Goal: Information Seeking & Learning: Learn about a topic

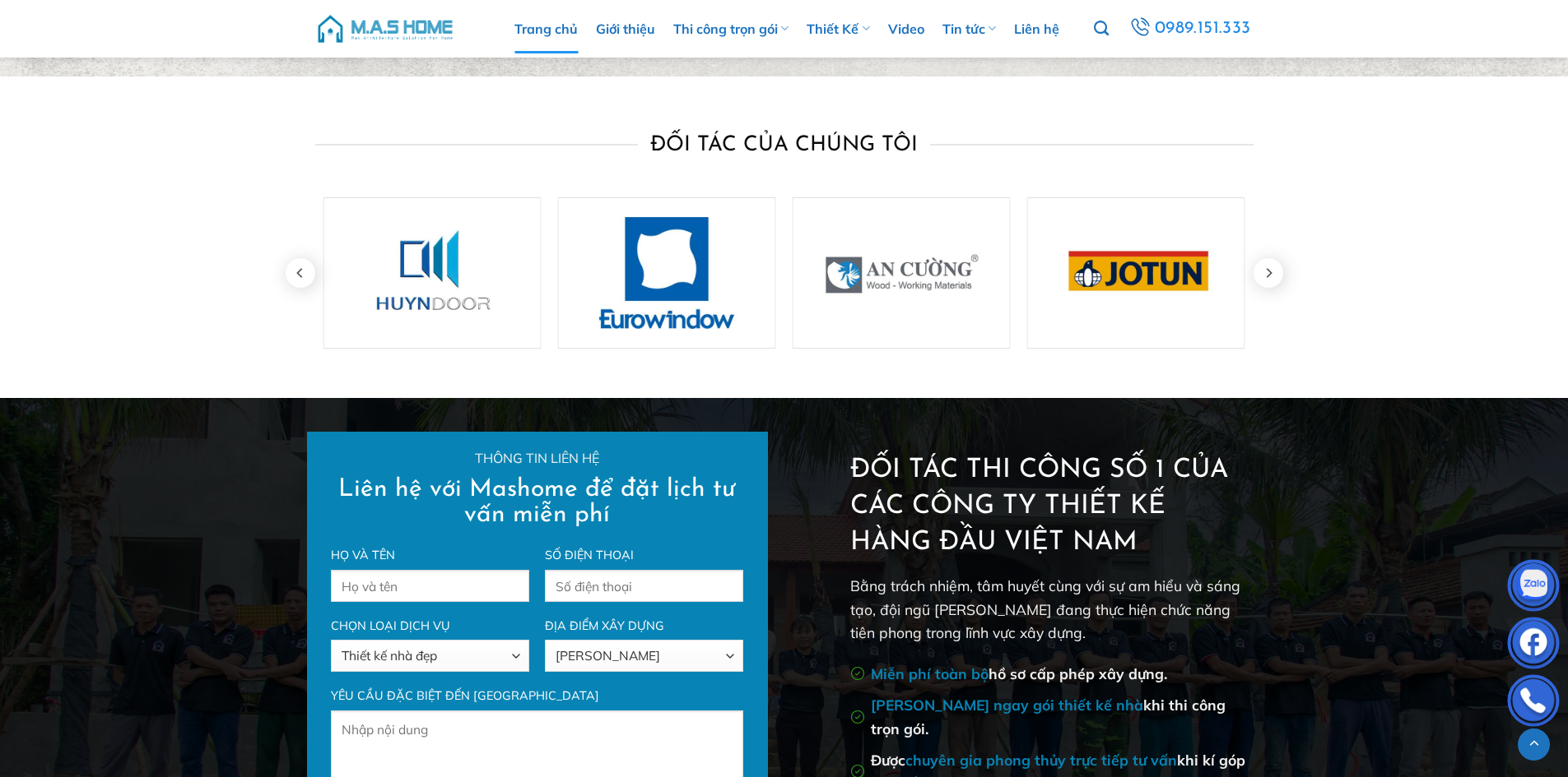
scroll to position [6169, 0]
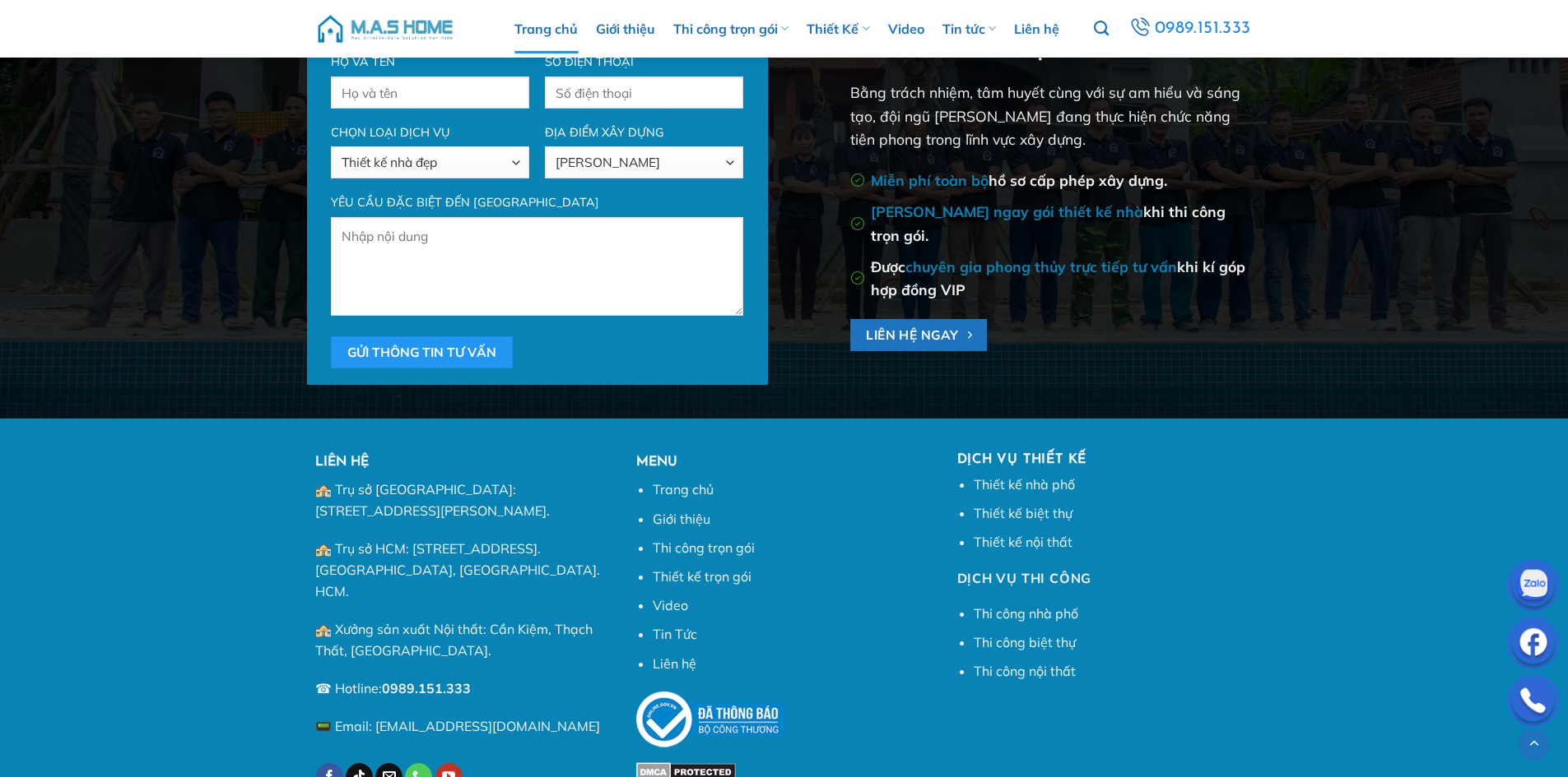
click at [387, 18] on img at bounding box center [385, 29] width 140 height 49
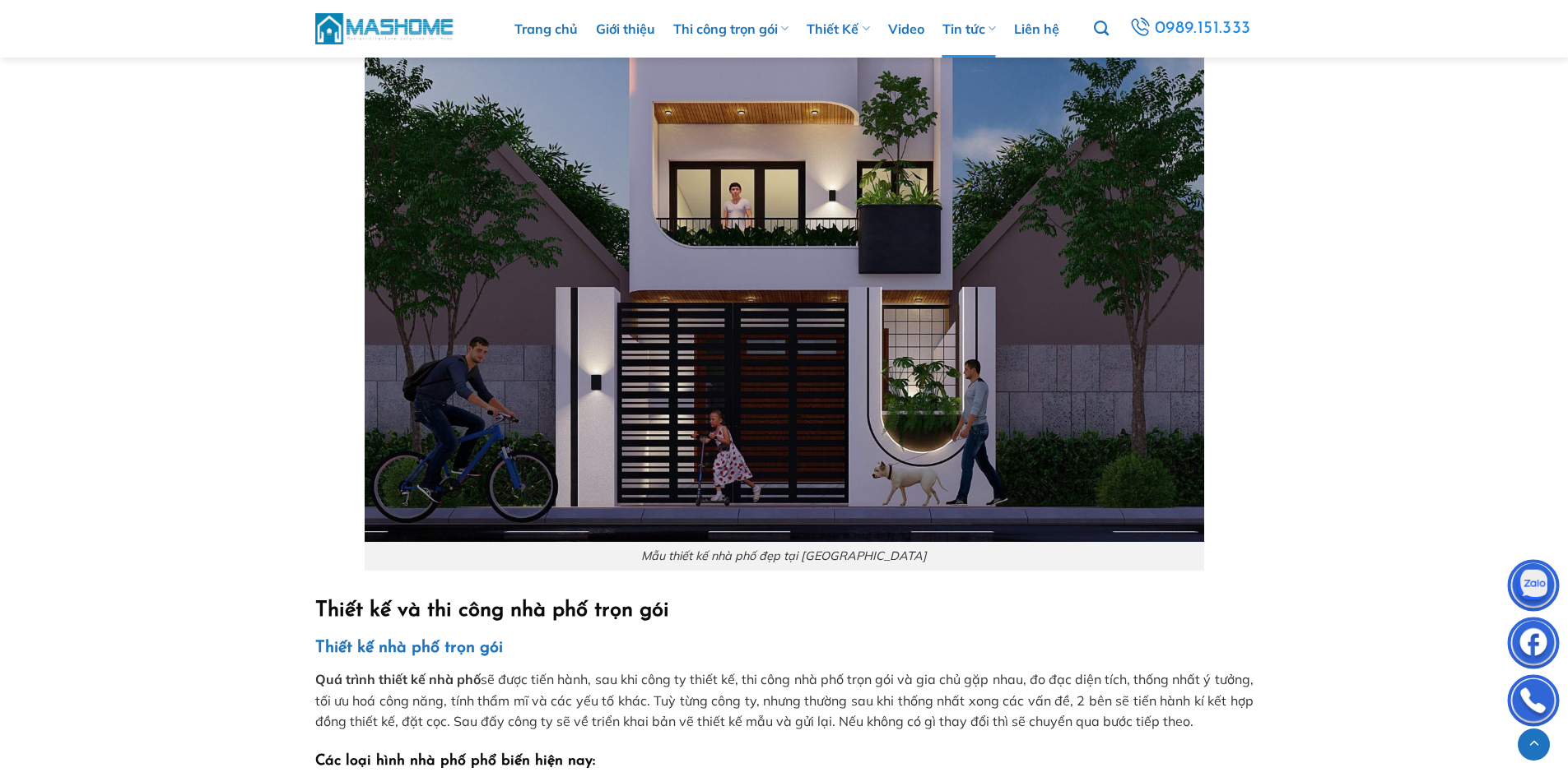
scroll to position [1399, 0]
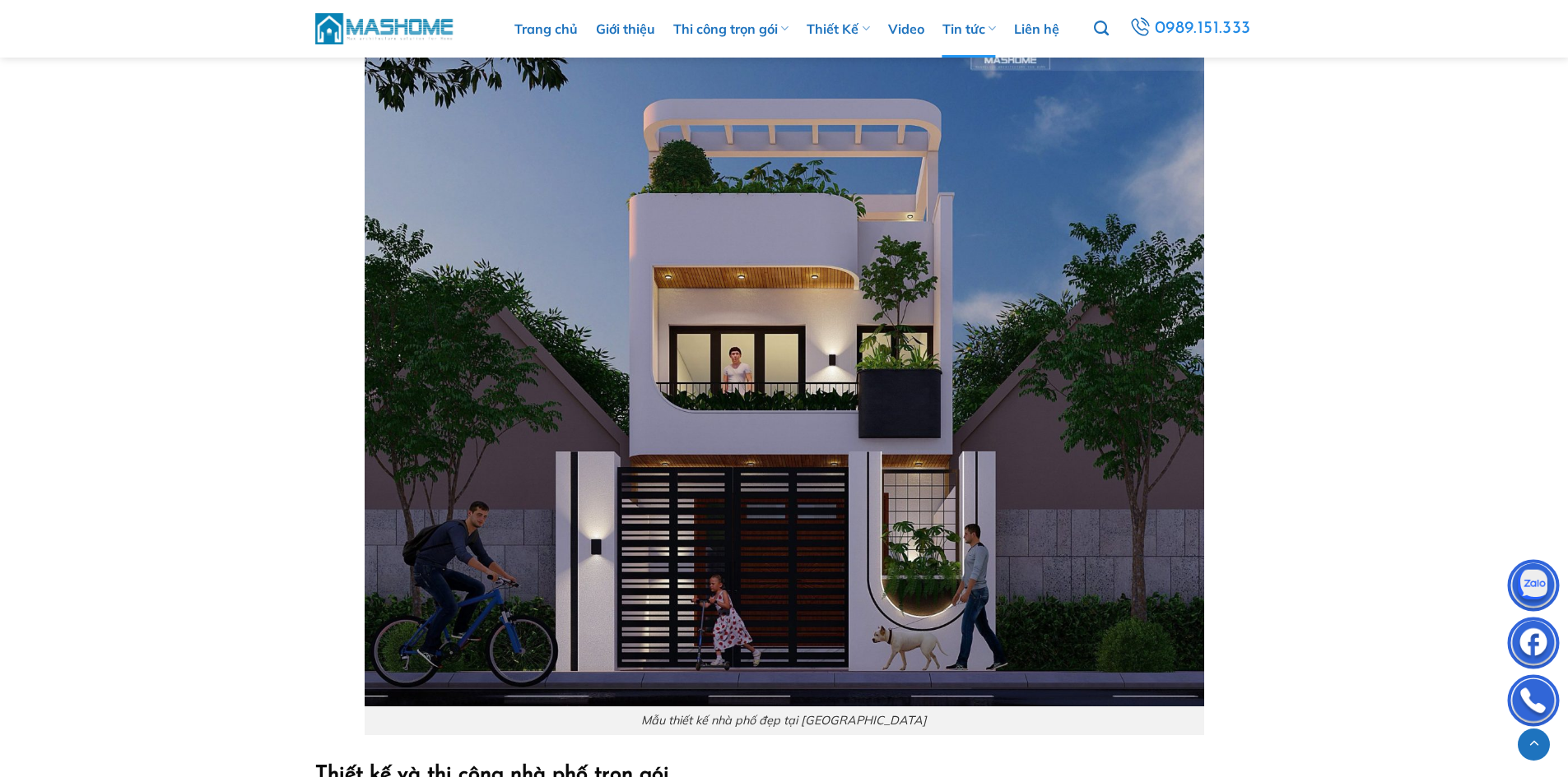
scroll to position [1727, 0]
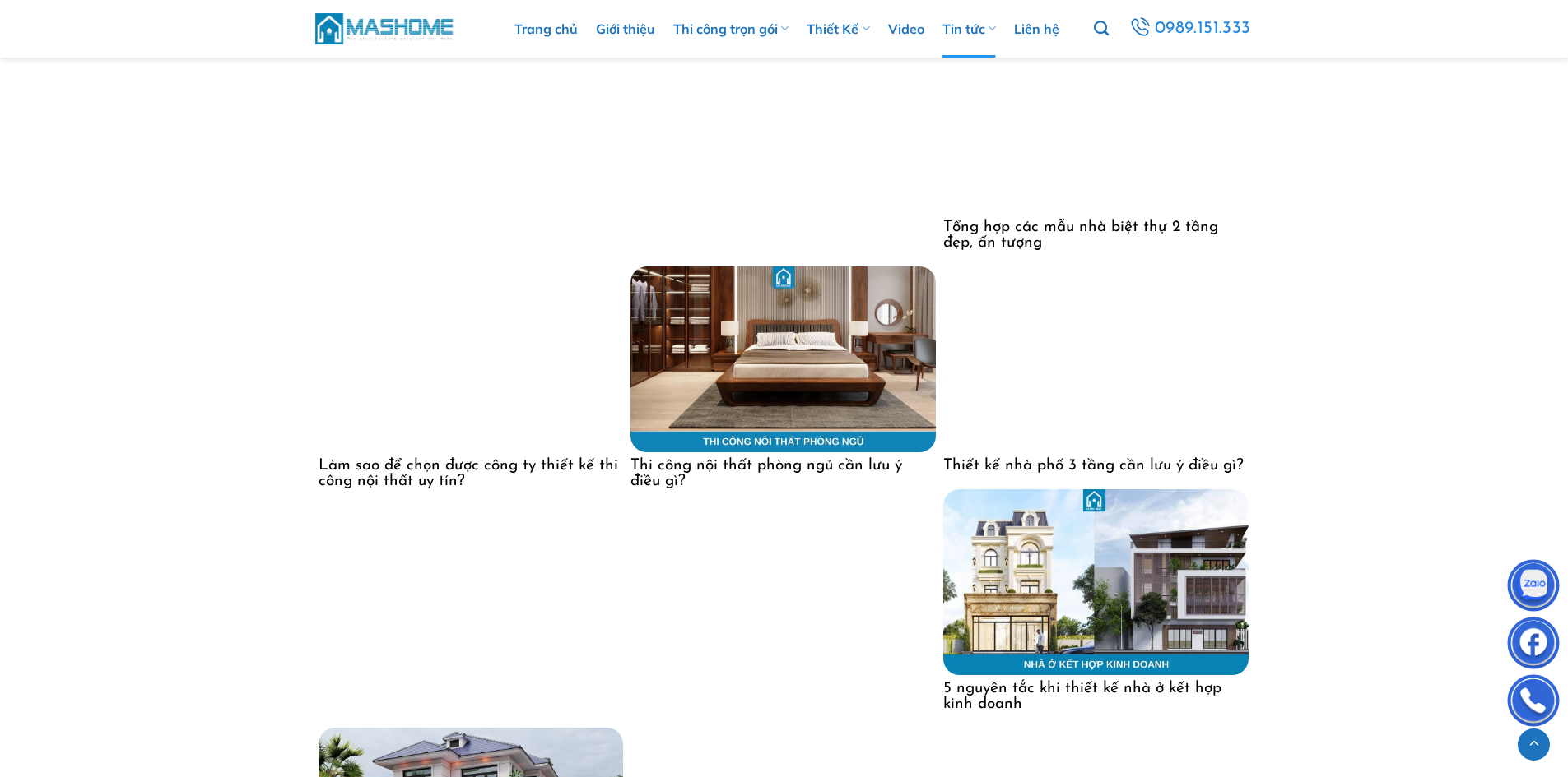
scroll to position [5758, 0]
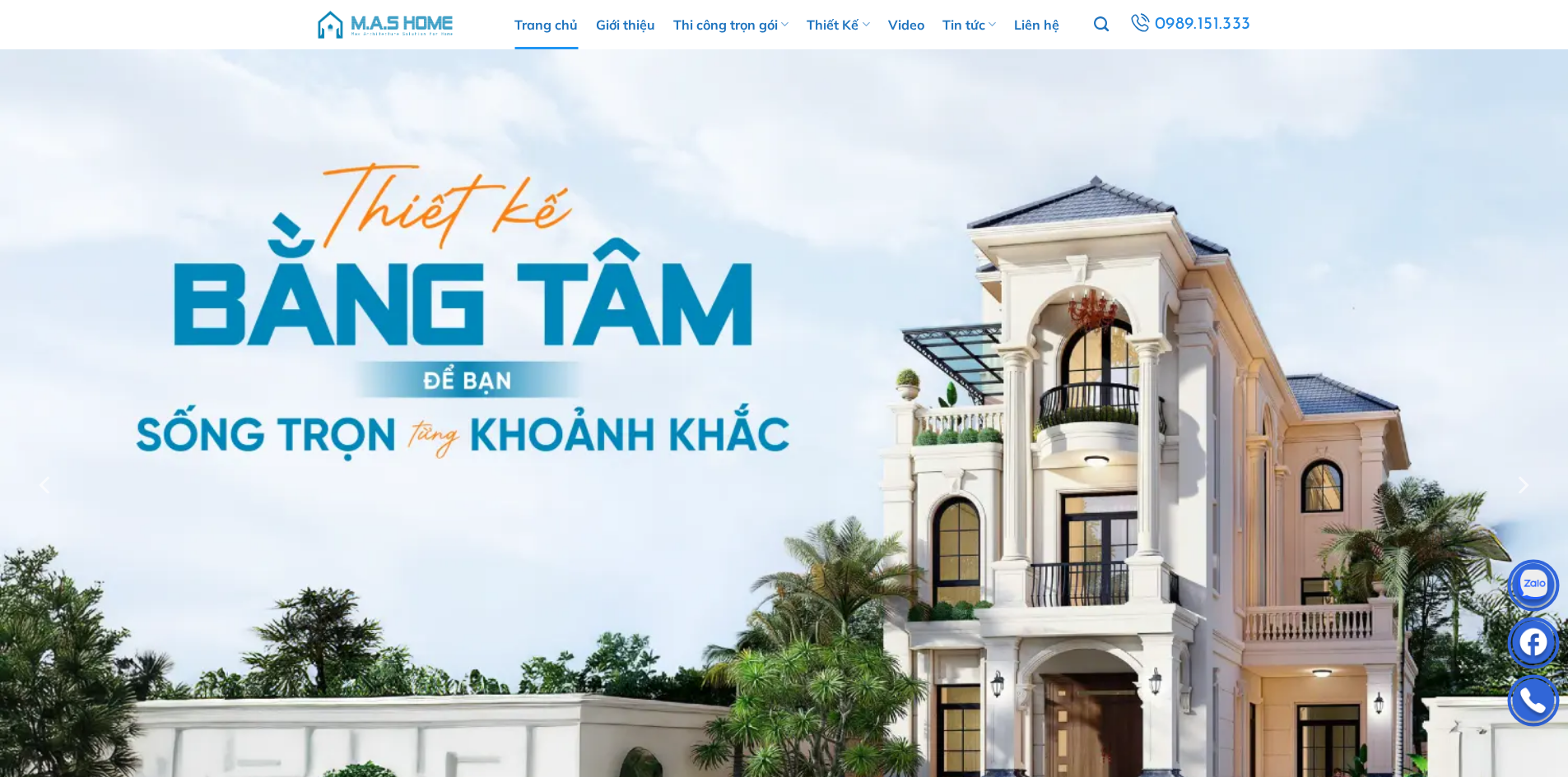
click at [377, 30] on img at bounding box center [385, 25] width 140 height 49
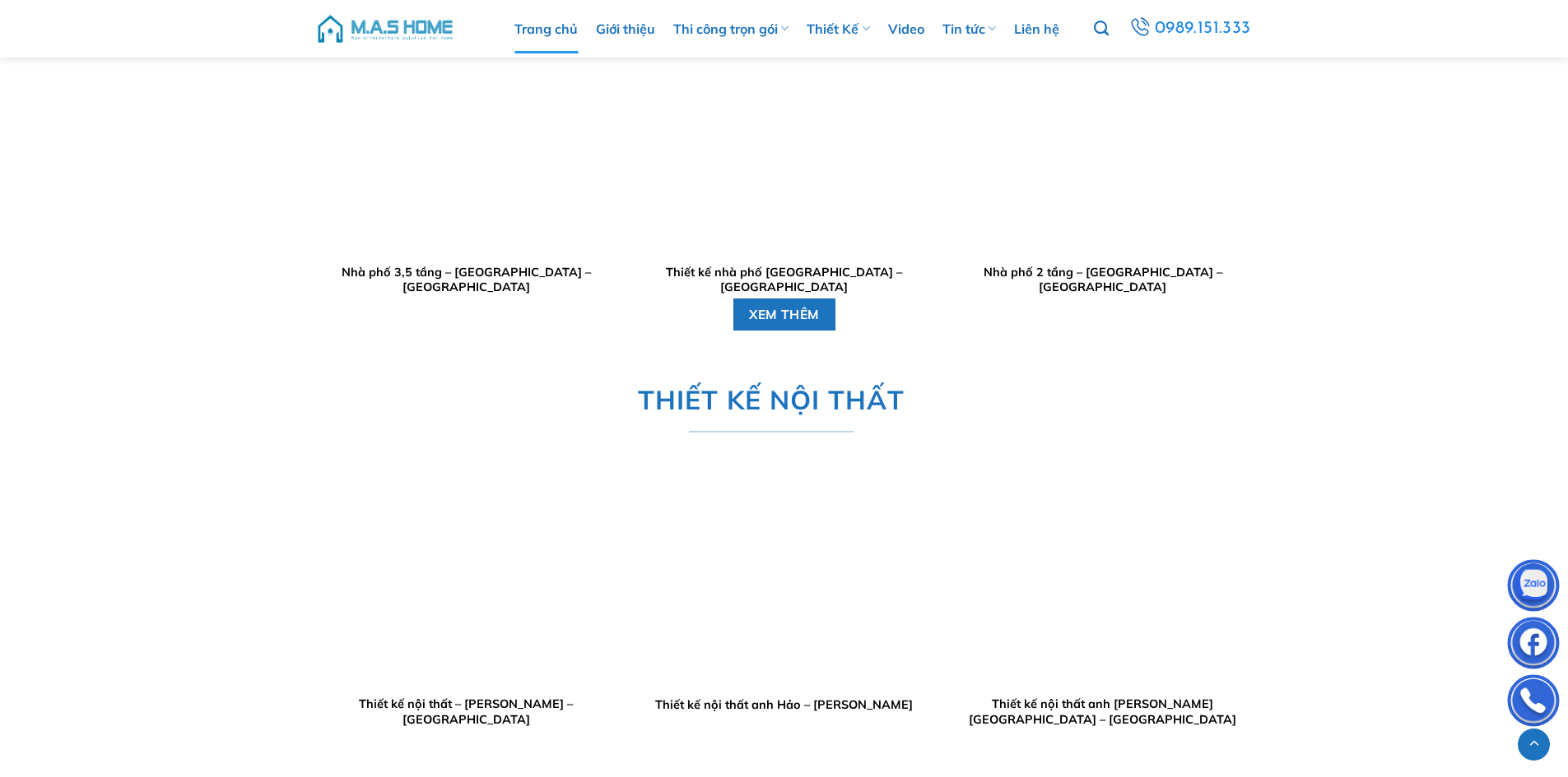
scroll to position [3949, 0]
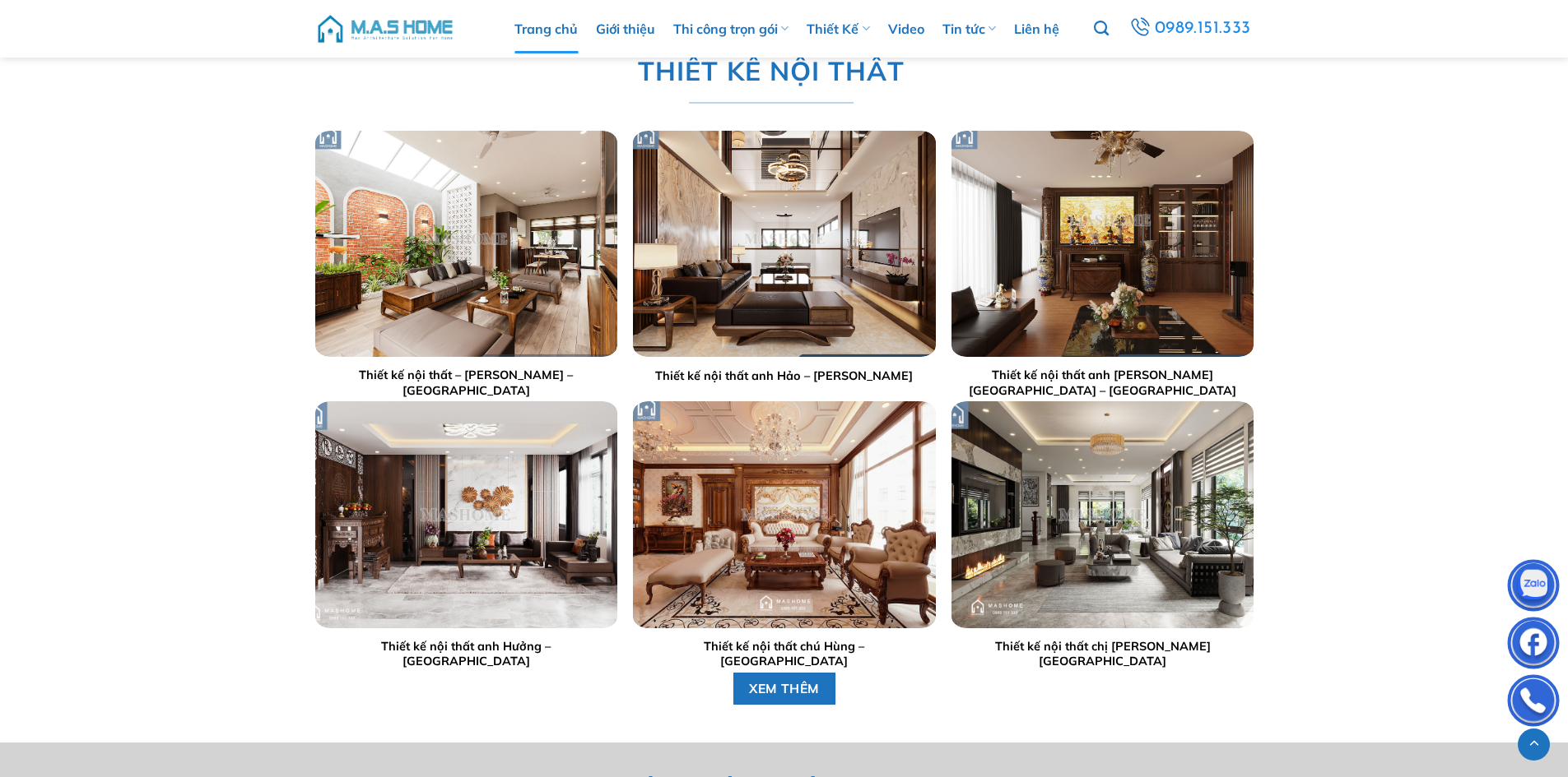
click at [515, 259] on div at bounding box center [466, 244] width 302 height 226
click at [518, 254] on img "Thiết kế nội thất - Anh Chuẩn - Thái Bình" at bounding box center [466, 244] width 302 height 226
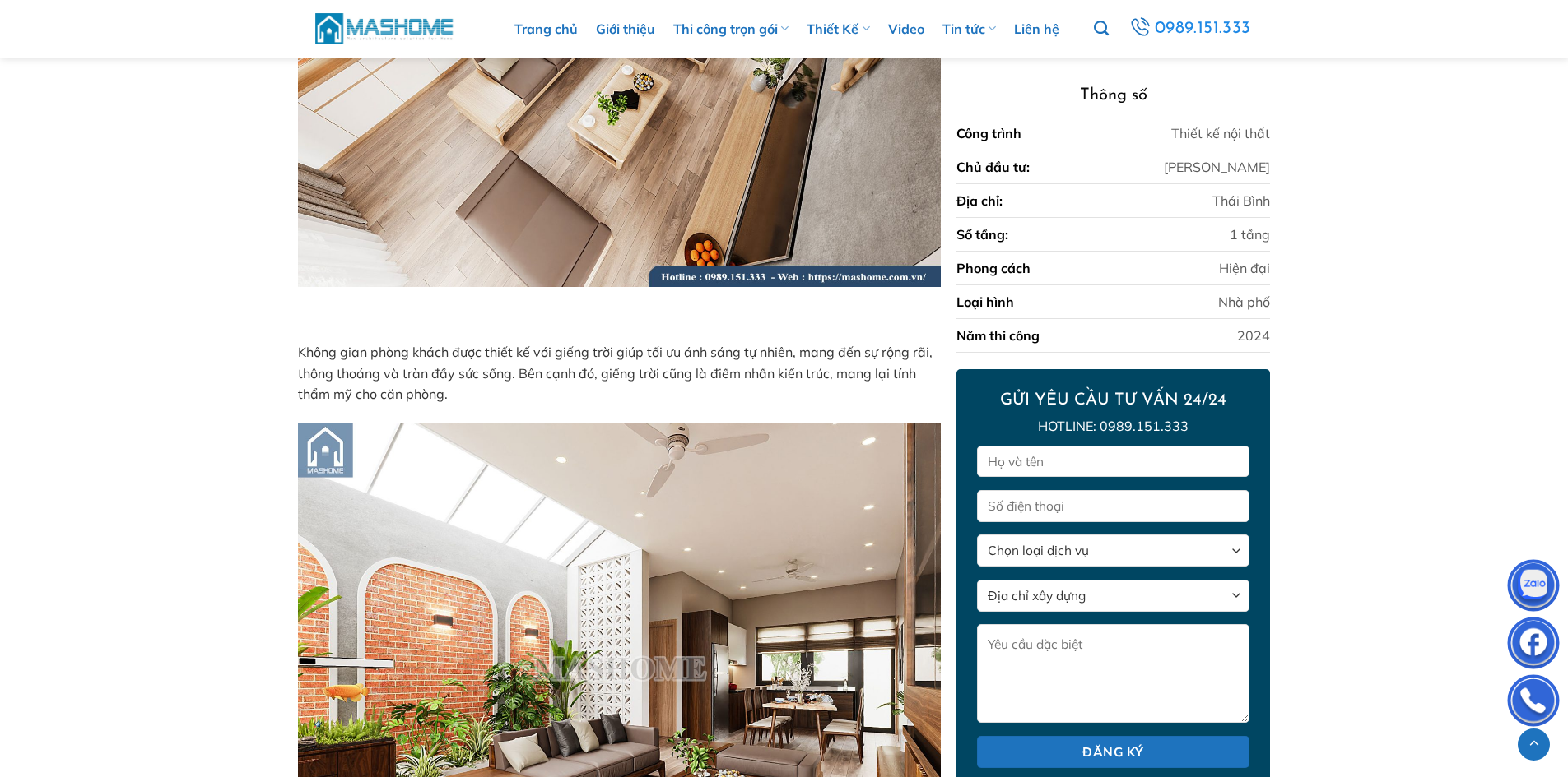
scroll to position [1902, 0]
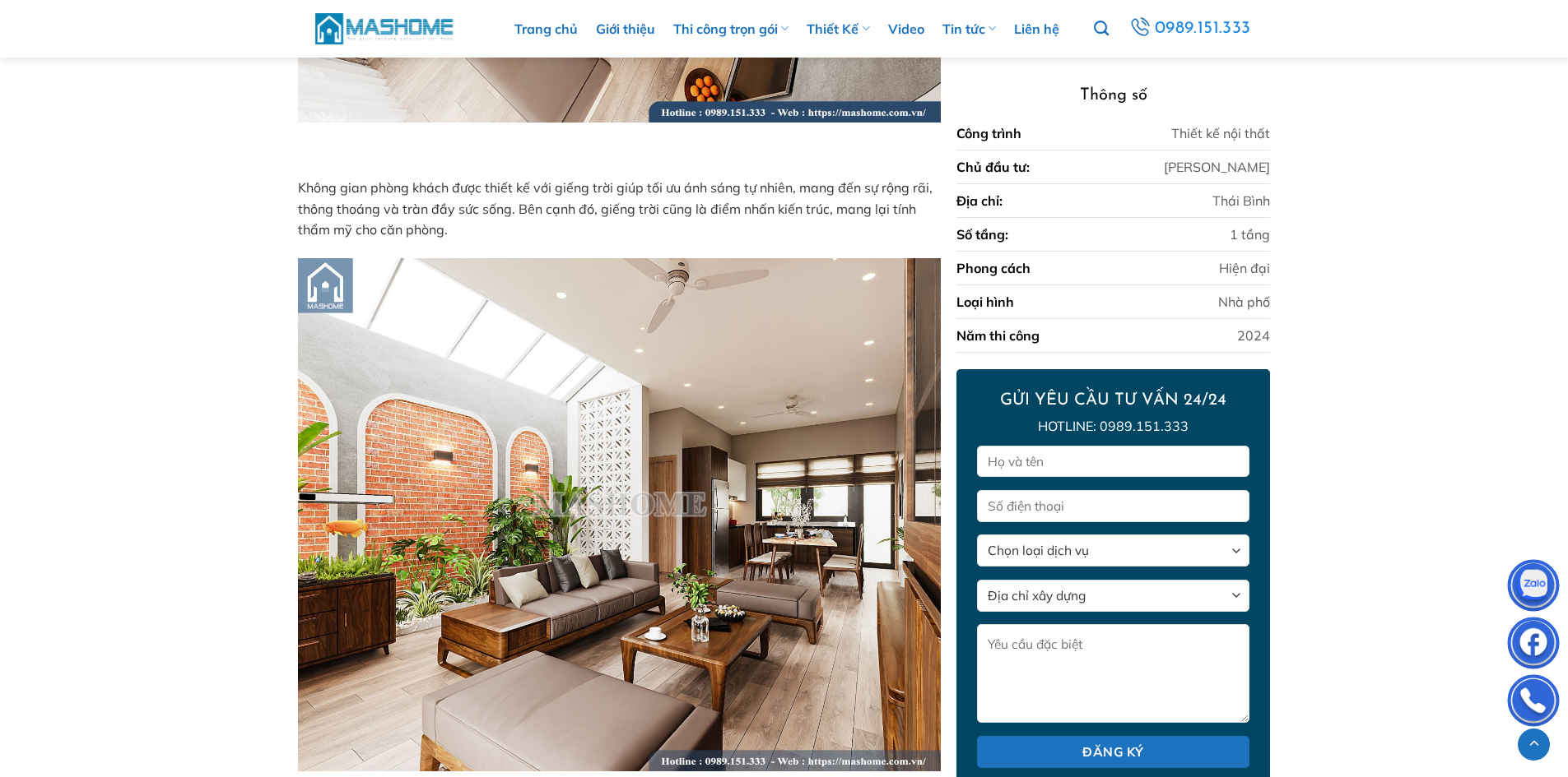
click at [422, 14] on img at bounding box center [385, 28] width 140 height 35
